Goal: Information Seeking & Learning: Check status

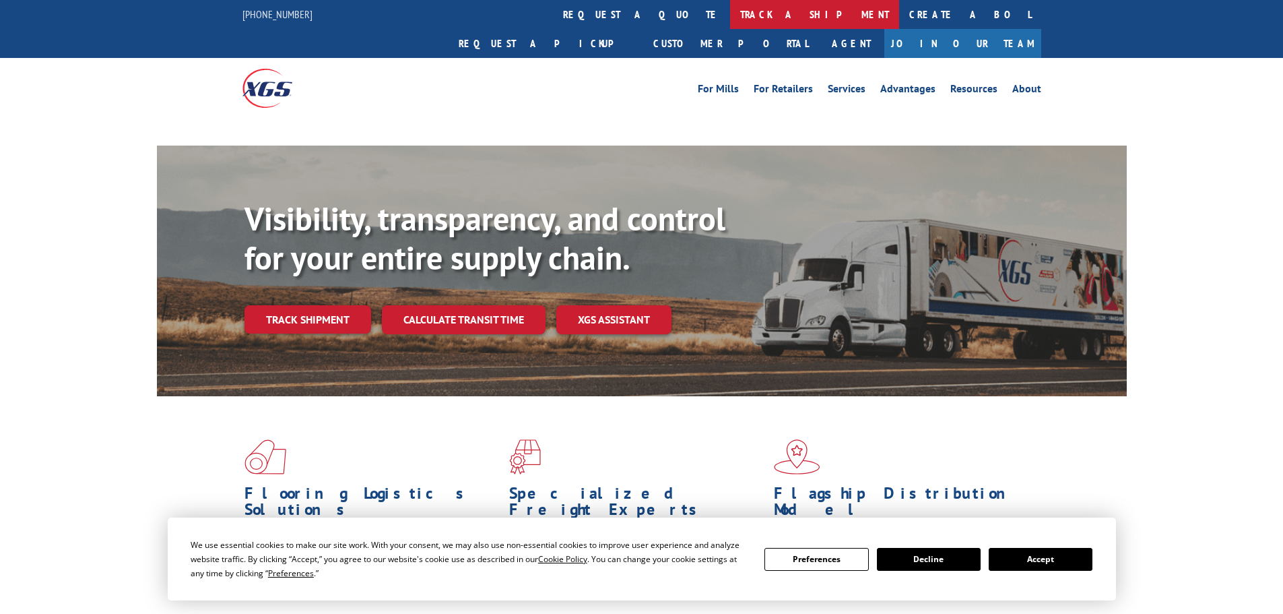
click at [730, 7] on link "track a shipment" at bounding box center [814, 14] width 169 height 29
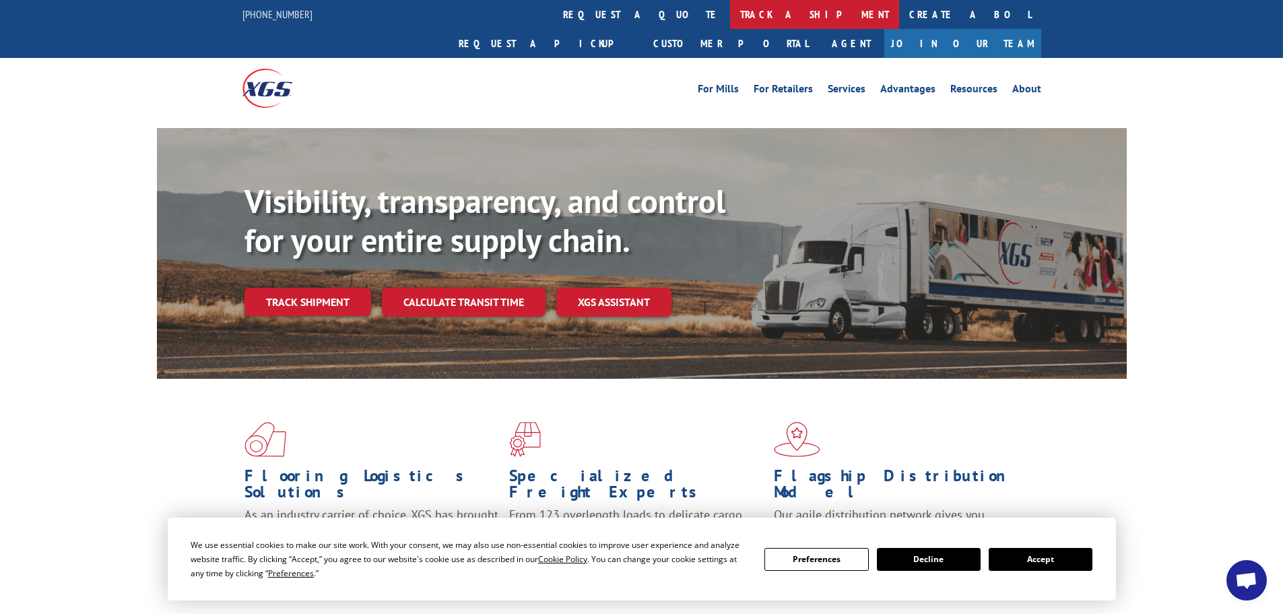
click at [730, 15] on link "track a shipment" at bounding box center [814, 14] width 169 height 29
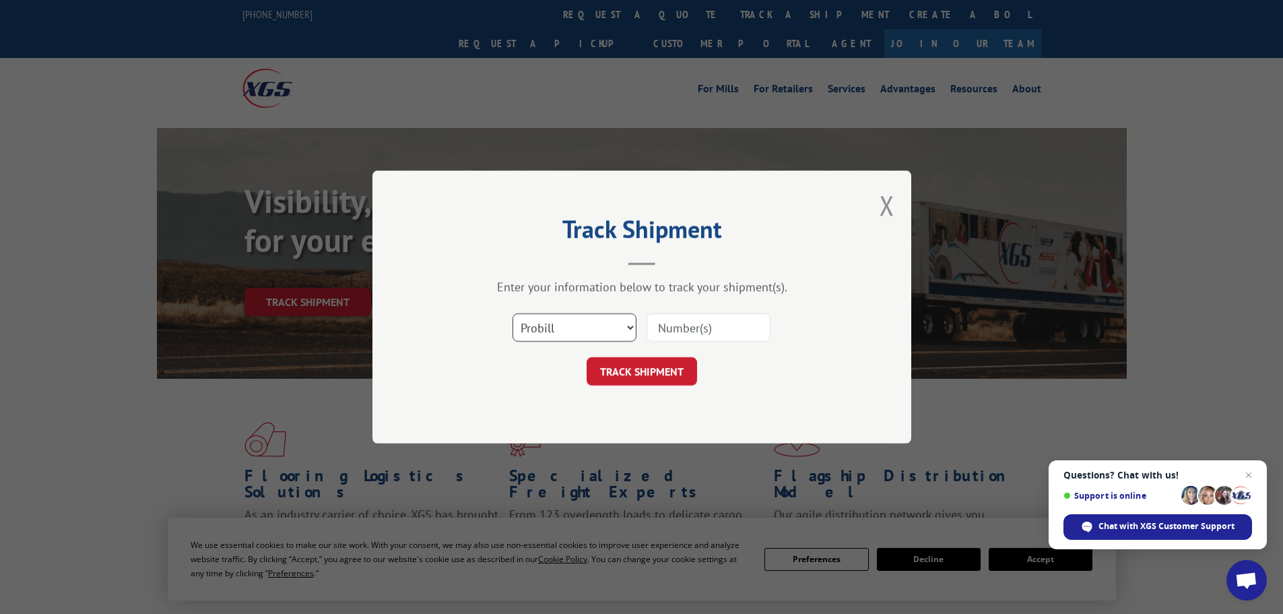
click at [602, 329] on select "Select category... Probill BOL PO" at bounding box center [575, 327] width 124 height 28
select select "po"
click at [513, 313] on select "Select category... Probill BOL PO" at bounding box center [575, 327] width 124 height 28
click at [686, 332] on input at bounding box center [709, 327] width 124 height 28
paste input "29527629"
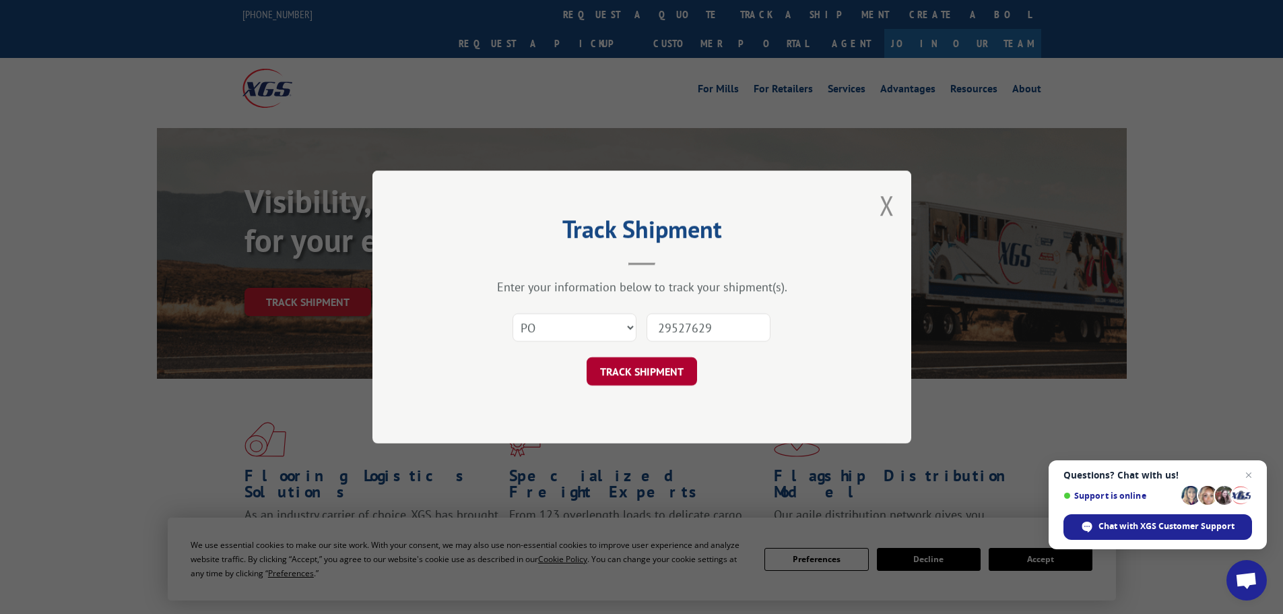
type input "29527629"
click at [640, 371] on button "TRACK SHIPMENT" at bounding box center [642, 371] width 110 height 28
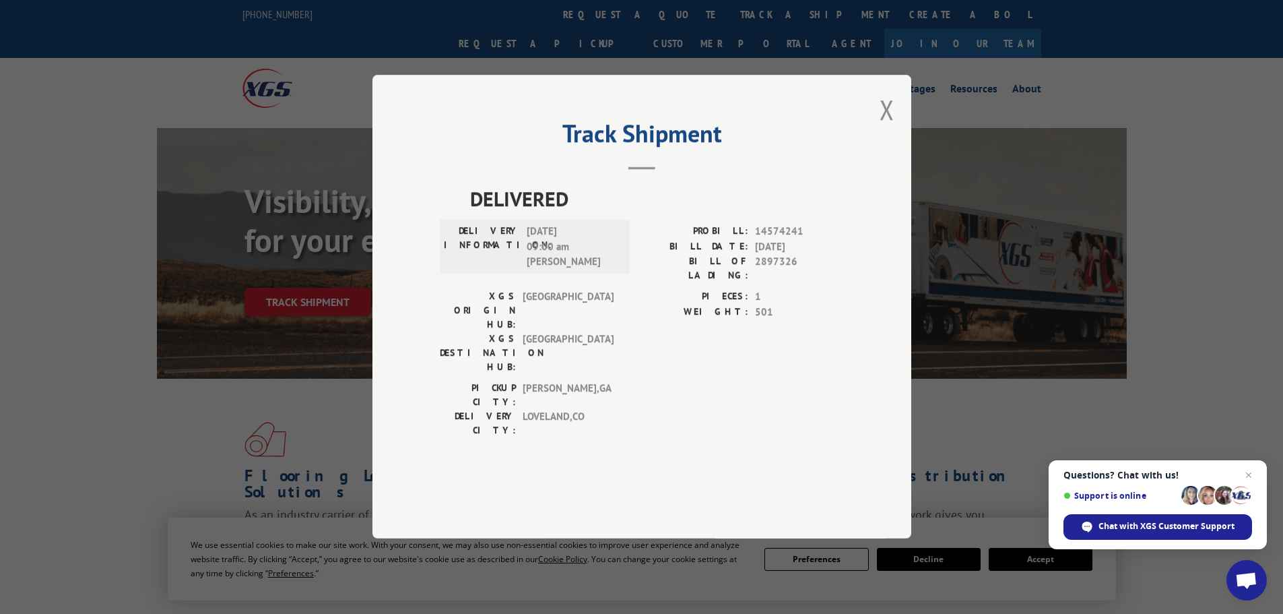
click at [886, 127] on button "Close modal" at bounding box center [887, 110] width 15 height 36
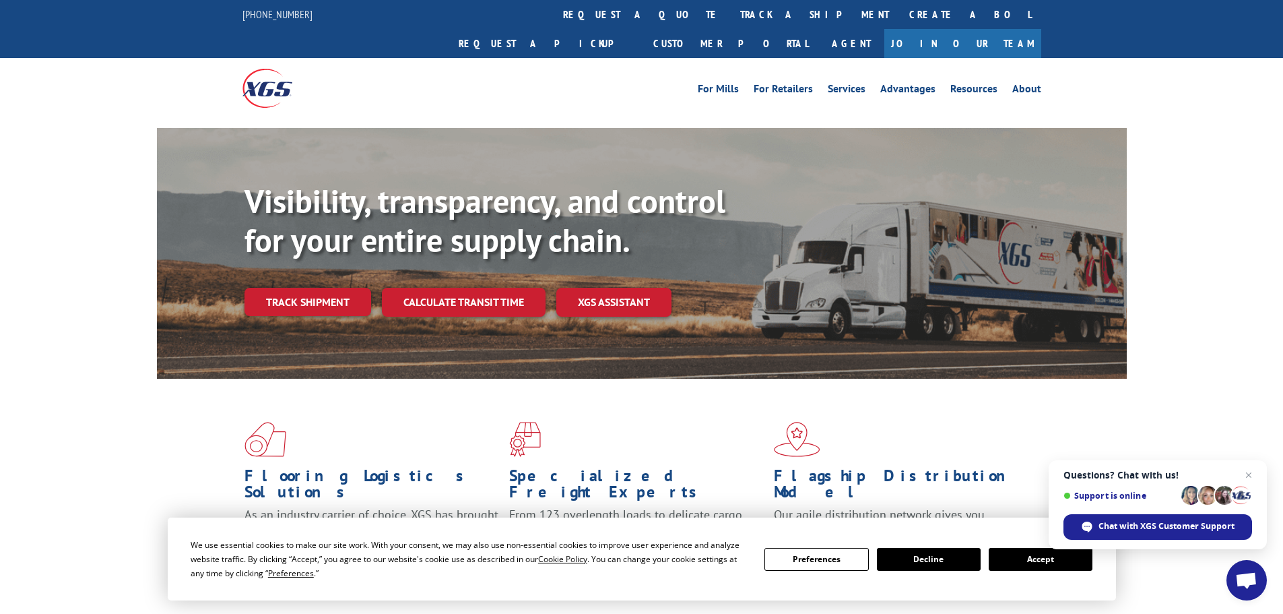
click at [730, 13] on link "track a shipment" at bounding box center [814, 14] width 169 height 29
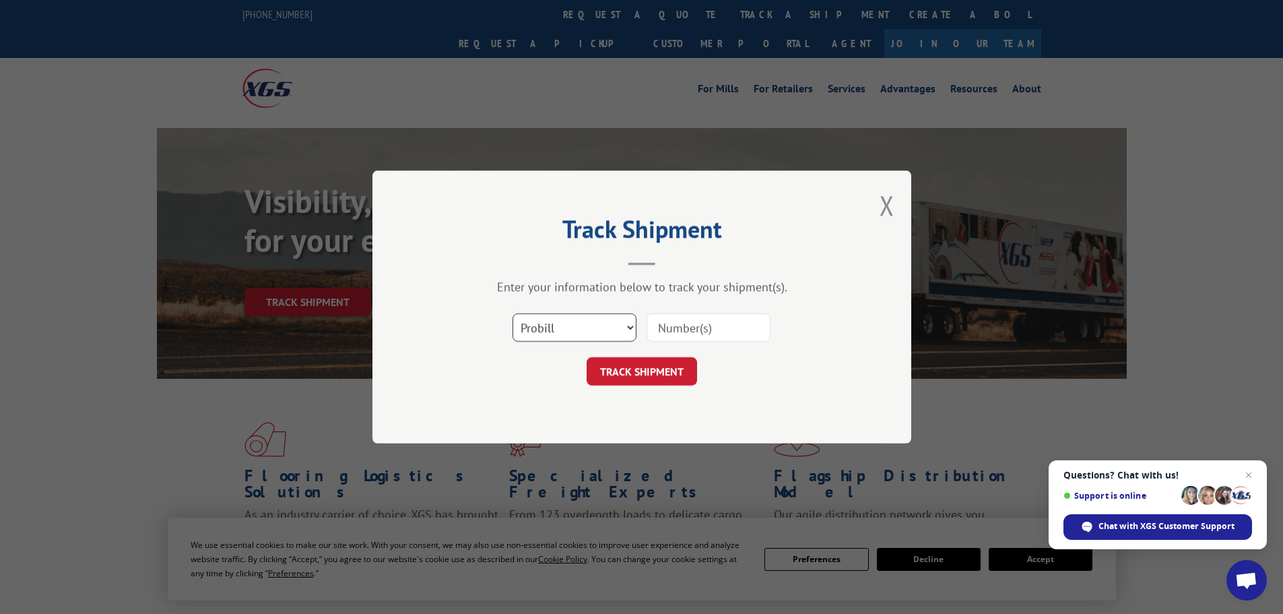
click at [611, 337] on select "Select category... Probill BOL PO" at bounding box center [575, 327] width 124 height 28
click at [513, 313] on select "Select category... Probill BOL PO" at bounding box center [575, 327] width 124 height 28
click at [895, 215] on div "Track Shipment Enter your information below to track your shipment(s). Select c…" at bounding box center [642, 306] width 539 height 273
click at [882, 195] on button "Close modal" at bounding box center [887, 205] width 15 height 36
